Goal: Transaction & Acquisition: Purchase product/service

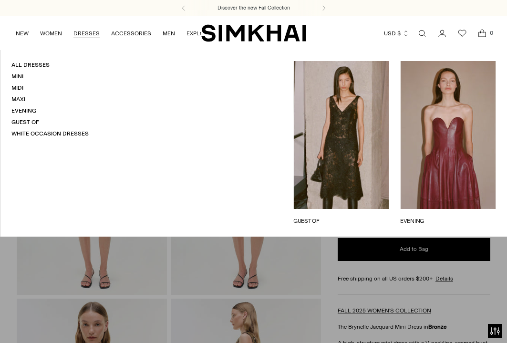
click at [87, 31] on link "DRESSES" at bounding box center [86, 33] width 26 height 21
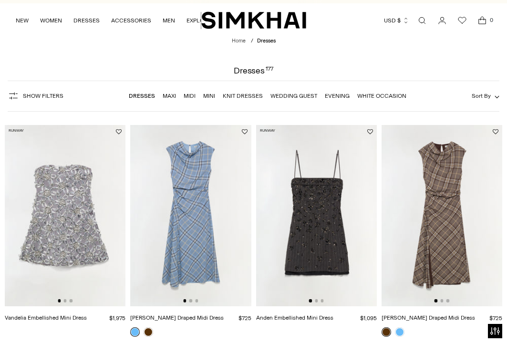
scroll to position [12, 0]
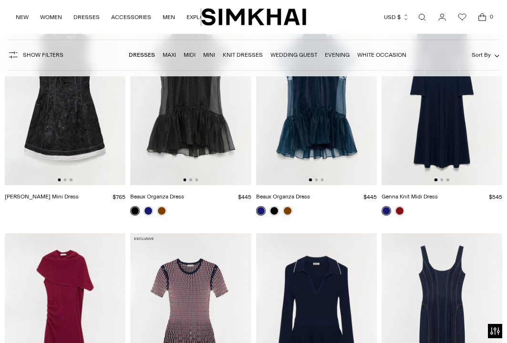
scroll to position [1478, 0]
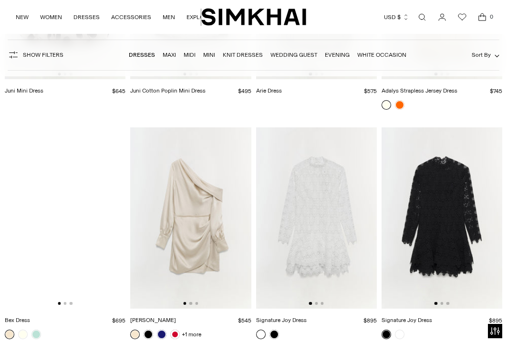
scroll to position [9646, 0]
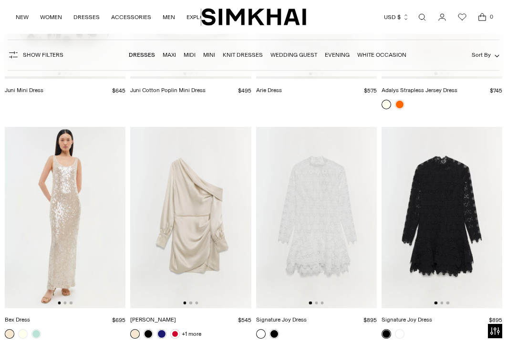
click at [315, 197] on img at bounding box center [316, 217] width 121 height 181
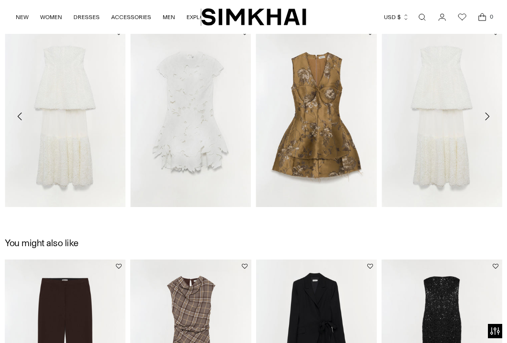
scroll to position [786, 0]
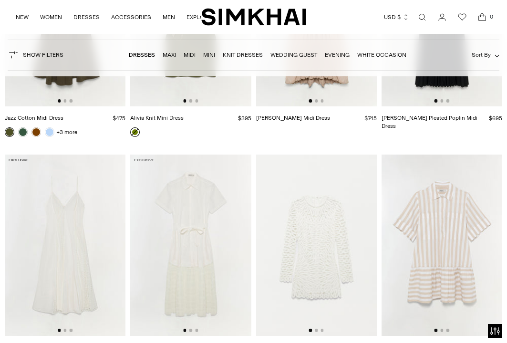
scroll to position [8931, 0]
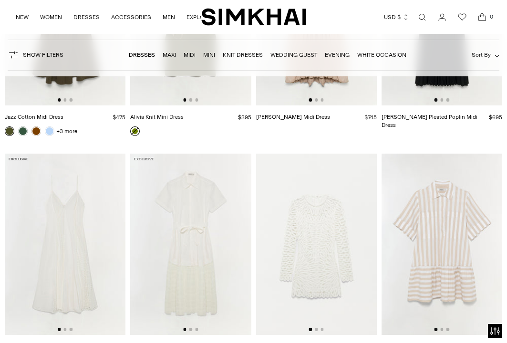
click at [316, 217] on img at bounding box center [316, 244] width 121 height 181
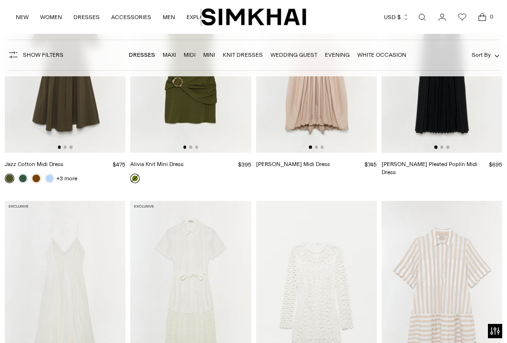
scroll to position [8785, 0]
